Goal: Task Accomplishment & Management: Manage account settings

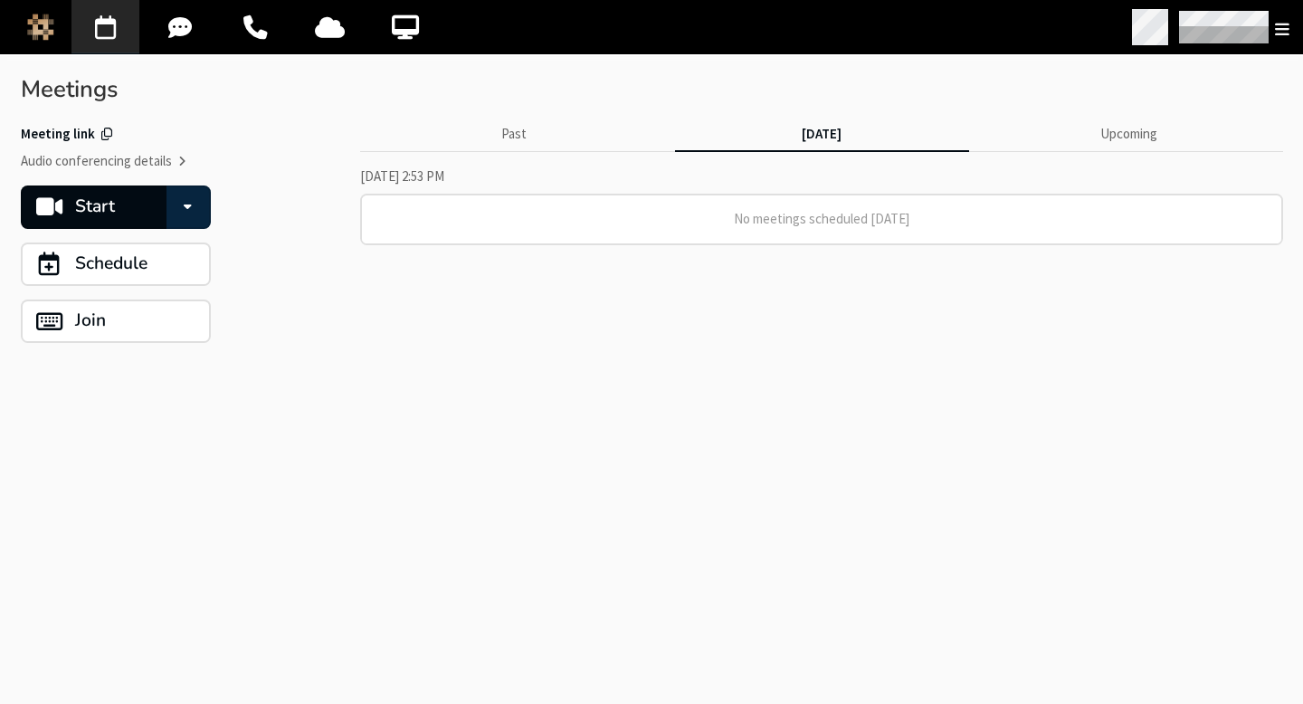
click at [1275, 24] on span "Open menu" at bounding box center [1282, 29] width 14 height 18
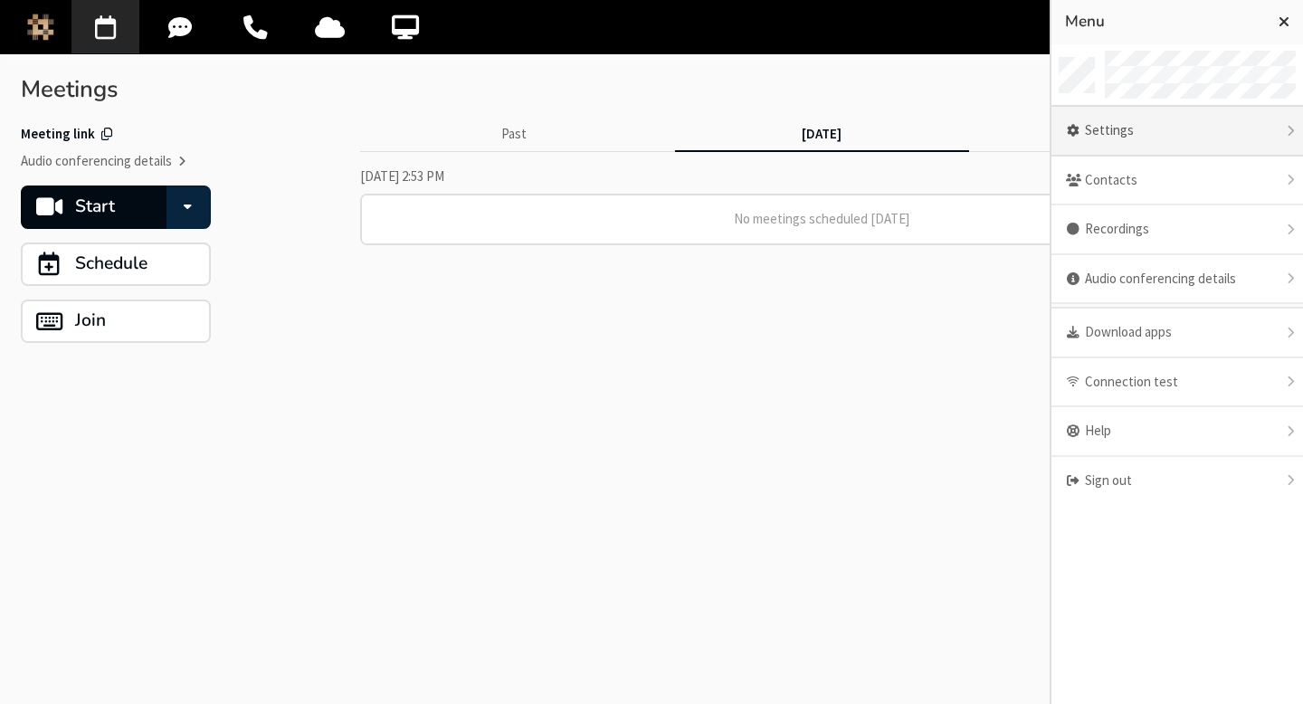
click at [1182, 129] on div "Settings" at bounding box center [1178, 132] width 252 height 50
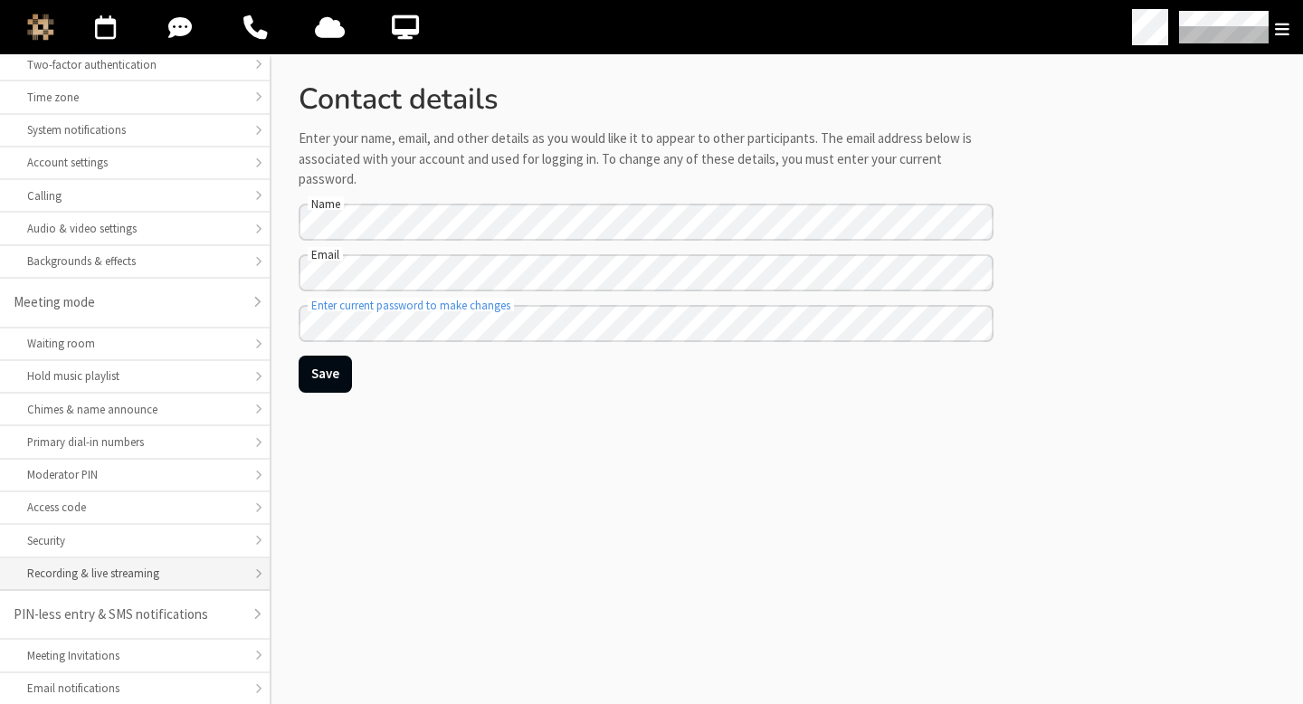
scroll to position [171, 0]
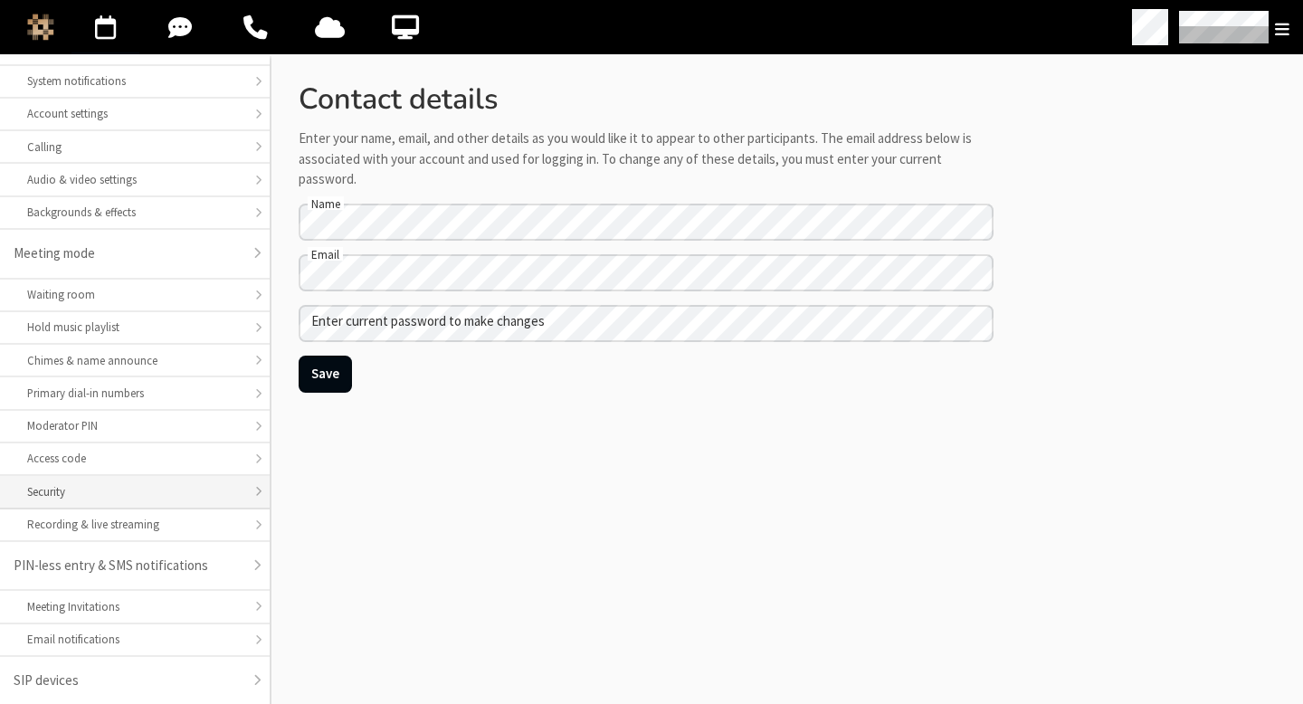
click at [93, 484] on div "Security" at bounding box center [134, 491] width 215 height 17
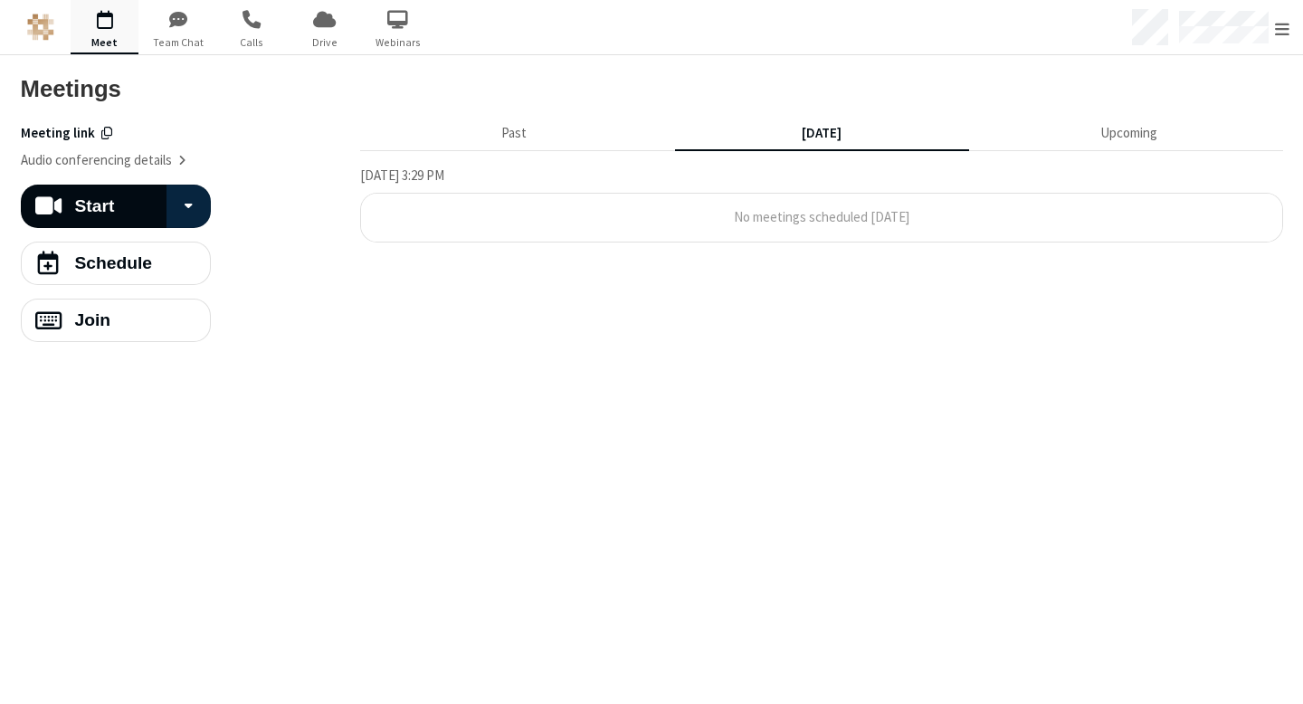
click at [793, 313] on section "Past Today Upcoming Thursday, October 9, 3:29 PM No meetings scheduled today" at bounding box center [821, 226] width 923 height 233
click at [1079, 122] on button "Upcoming" at bounding box center [1129, 134] width 294 height 34
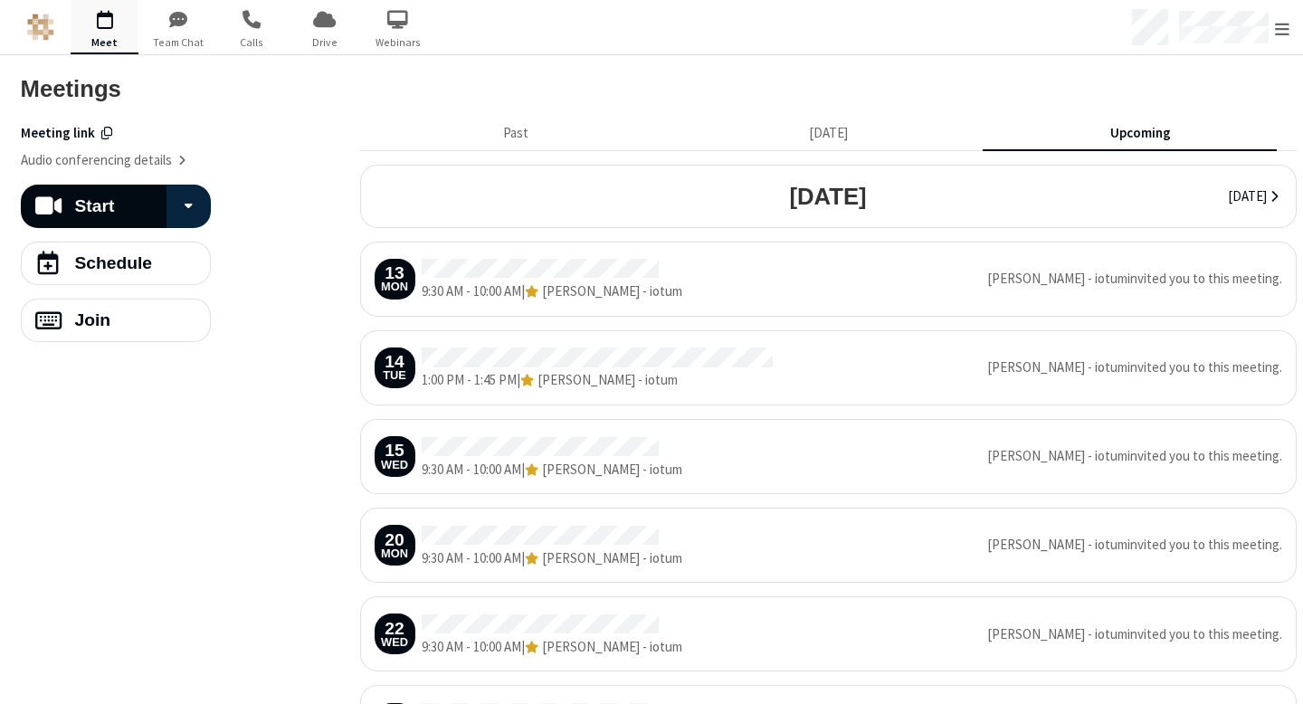
click at [812, 101] on div "Start Meetings" at bounding box center [658, 89] width 1303 height 41
click at [795, 131] on button "Today" at bounding box center [828, 134] width 299 height 34
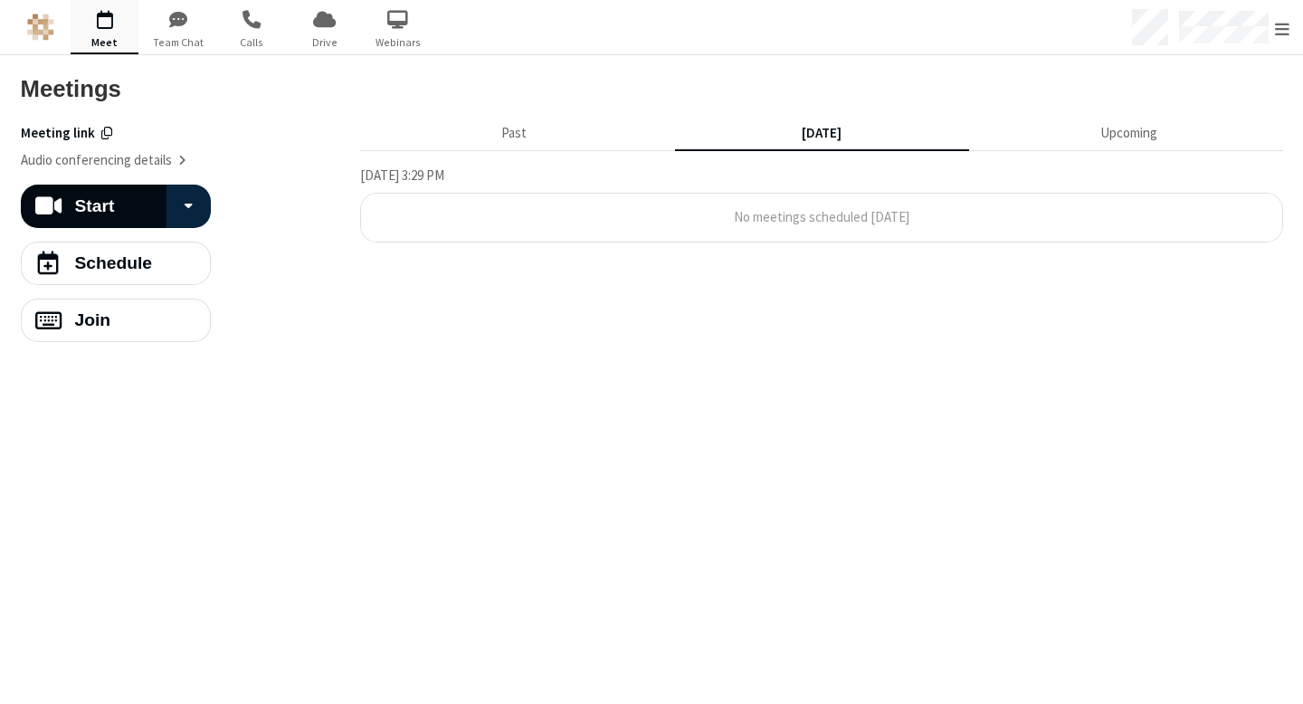
click at [291, 269] on div "Start Schedule Join" at bounding box center [184, 264] width 326 height 158
